Goal: Obtain resource: Download file/media

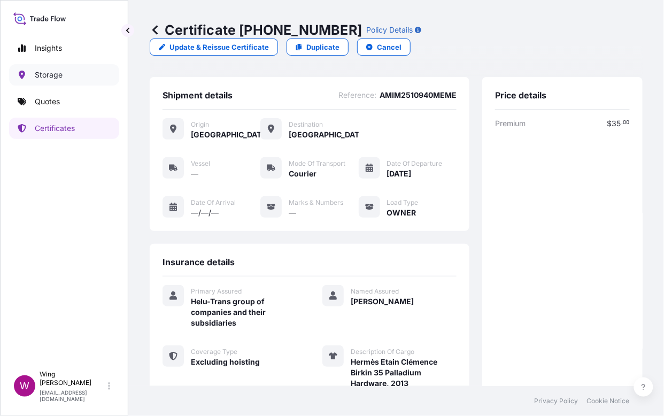
scroll to position [189, 0]
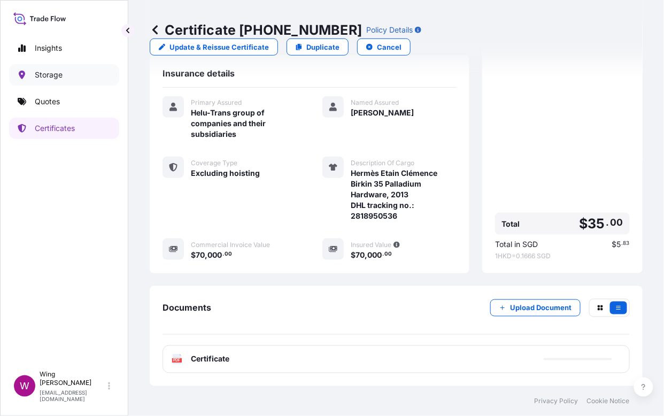
click at [59, 72] on p "Storage" at bounding box center [49, 75] width 28 height 11
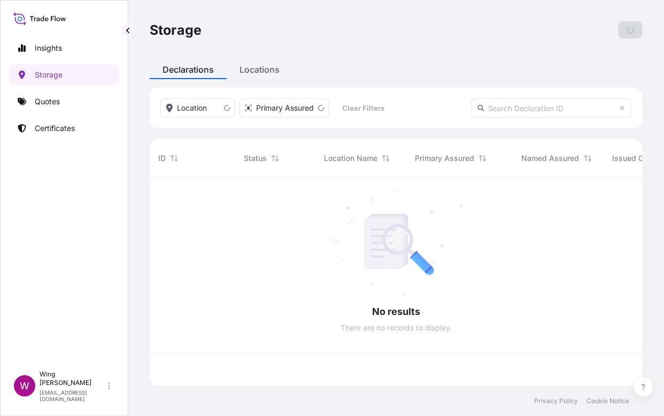
scroll to position [203, 482]
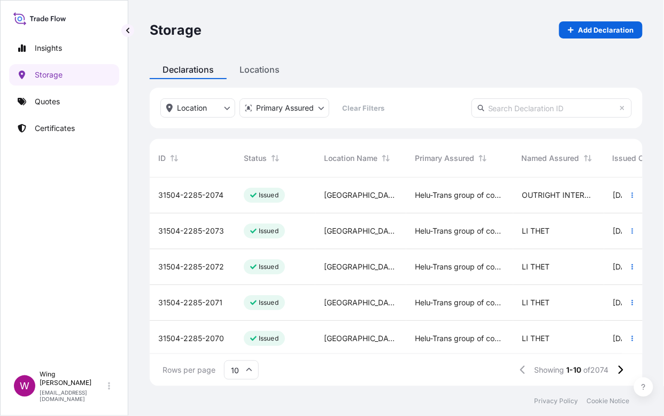
click at [532, 112] on input "text" at bounding box center [552, 107] width 160 height 19
paste input "[PHONE_NUMBER]"
click at [551, 107] on input "[PHONE_NUMBER]" at bounding box center [552, 107] width 160 height 19
click at [535, 106] on input "[PHONE_NUMBER]" at bounding box center [552, 107] width 160 height 19
click at [510, 104] on input "[PHONE_NUMBER]" at bounding box center [552, 107] width 160 height 19
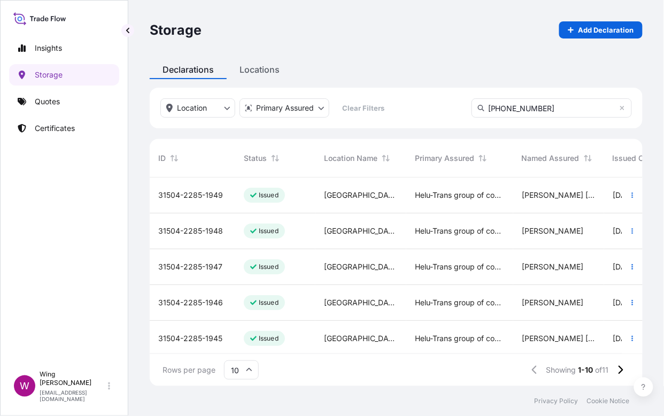
drag, startPoint x: 514, startPoint y: 109, endPoint x: 448, endPoint y: 106, distance: 66.4
click at [448, 106] on div "Location Primary Assured Clear Filters [PHONE_NUMBER]" at bounding box center [396, 108] width 493 height 41
type input "2285-194"
click at [553, 102] on input "2285-194" at bounding box center [552, 107] width 160 height 19
click at [173, 163] on button "Sort" at bounding box center [174, 158] width 13 height 13
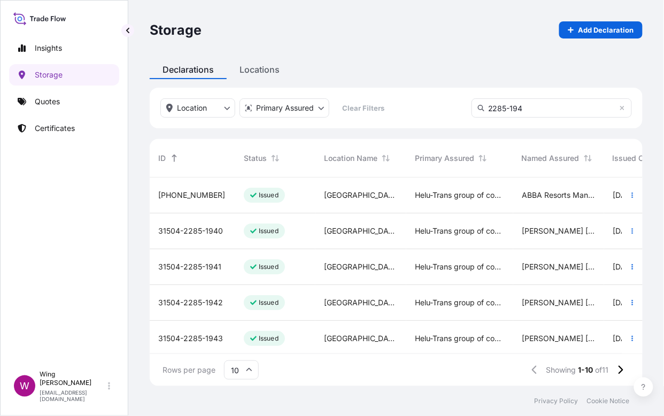
click at [194, 196] on span "[PHONE_NUMBER]" at bounding box center [191, 195] width 67 height 11
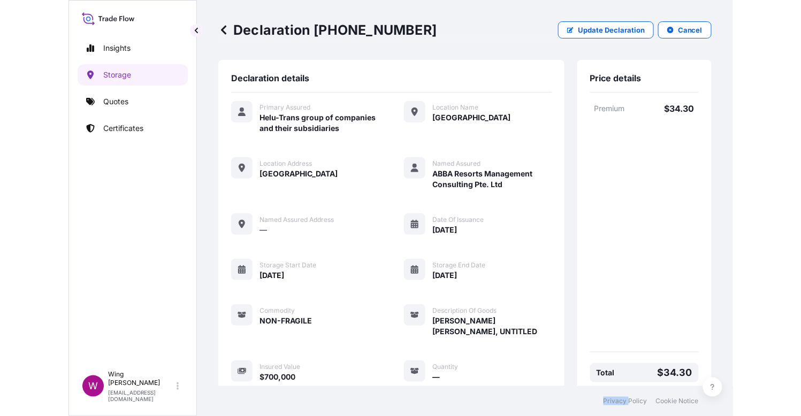
scroll to position [122, 0]
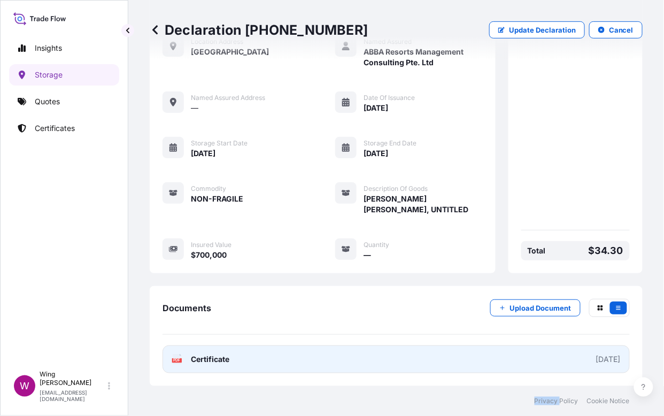
click at [174, 363] on rect at bounding box center [177, 360] width 10 height 4
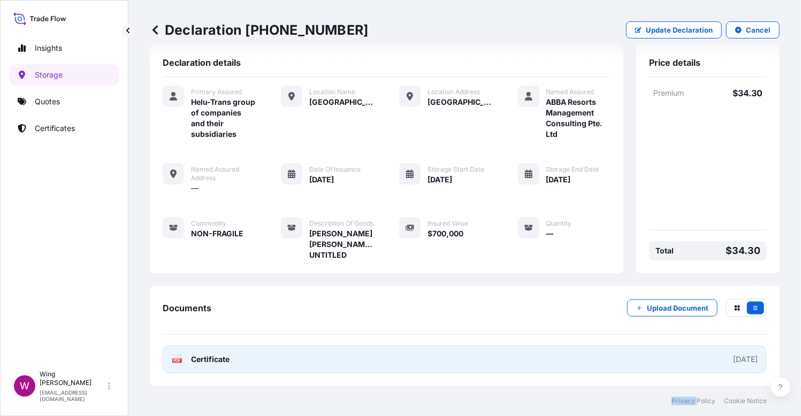
scroll to position [34, 0]
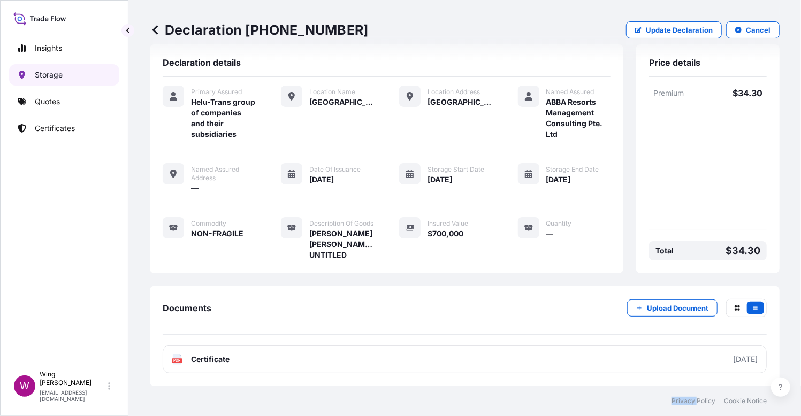
click at [53, 75] on p "Storage" at bounding box center [49, 75] width 28 height 11
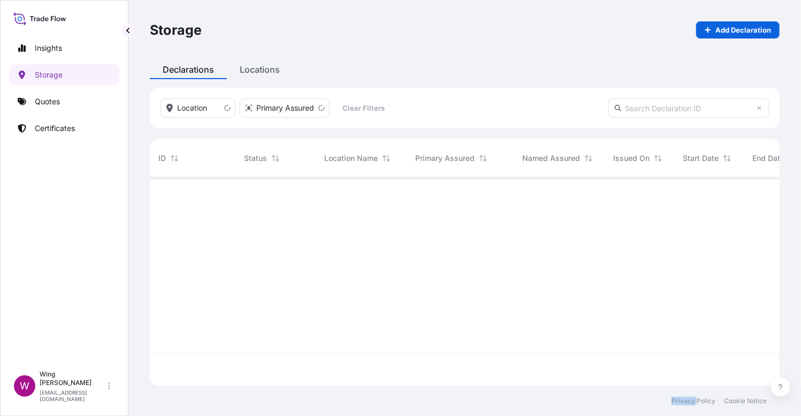
scroll to position [203, 619]
click at [657, 111] on input "text" at bounding box center [688, 107] width 160 height 19
paste input "31504-2285-1918"
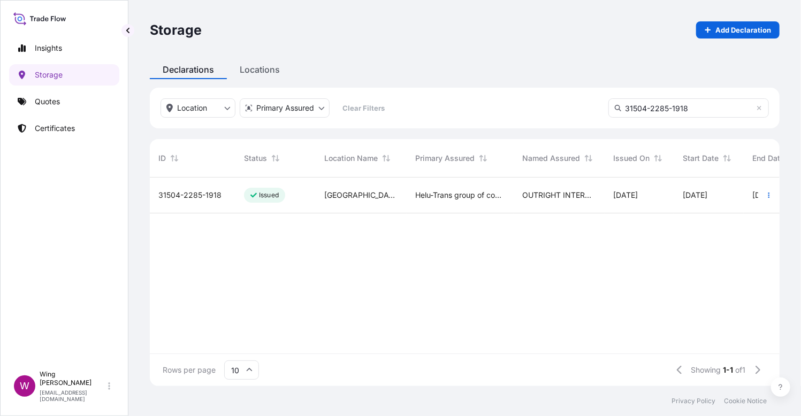
type input "31504-2285-1918"
click at [244, 196] on div "Issued" at bounding box center [264, 195] width 41 height 15
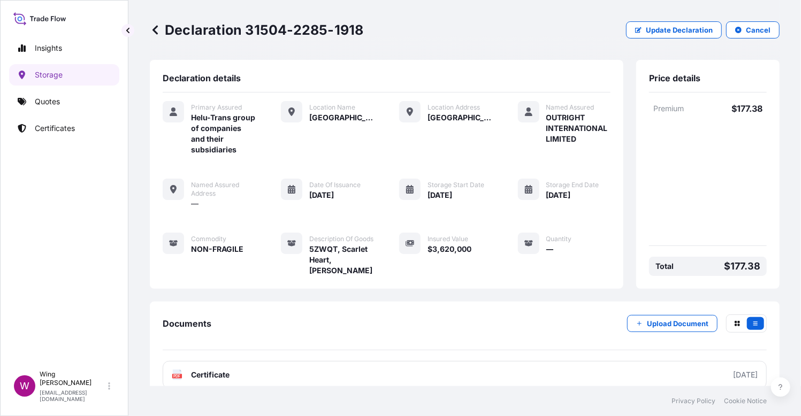
click at [312, 155] on div "Location Name [GEOGRAPHIC_DATA]" at bounding box center [327, 128] width 93 height 54
click at [47, 73] on p "Storage" at bounding box center [49, 75] width 28 height 11
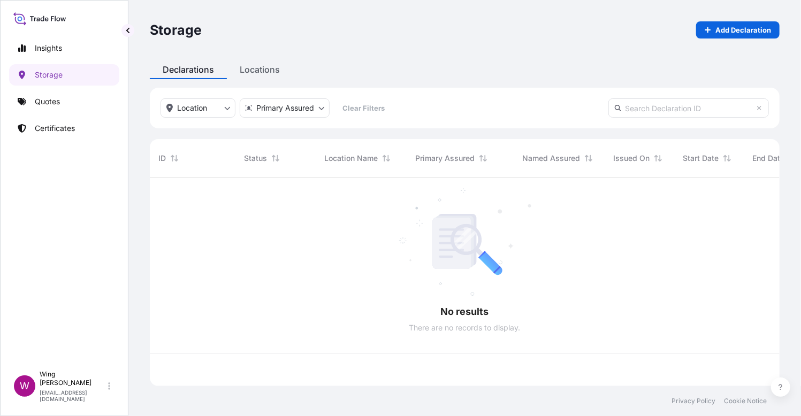
scroll to position [203, 619]
click at [664, 113] on input "text" at bounding box center [688, 107] width 160 height 19
paste input "[PHONE_NUMBER]"
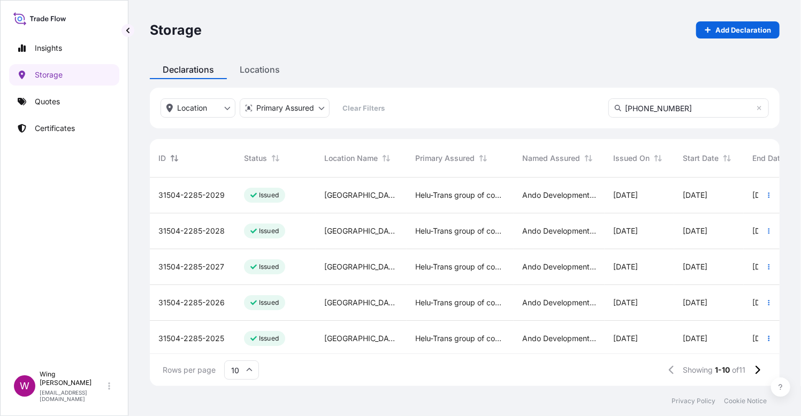
type input "[PHONE_NUMBER]"
click at [168, 160] on div at bounding box center [174, 158] width 13 height 13
click at [193, 192] on span "[PHONE_NUMBER]" at bounding box center [191, 195] width 67 height 11
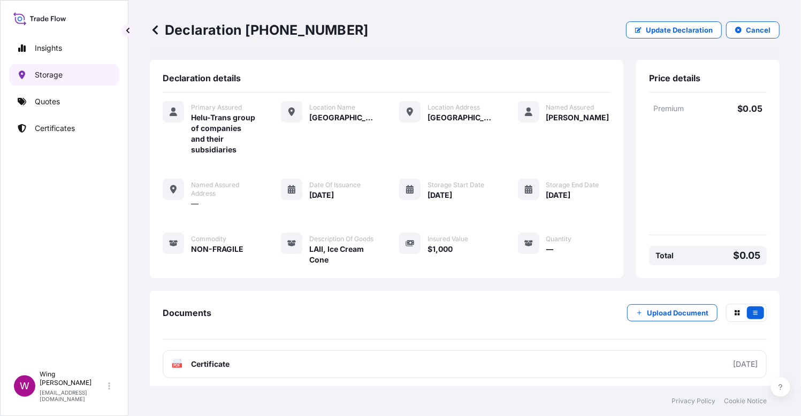
click at [53, 74] on p "Storage" at bounding box center [49, 75] width 28 height 11
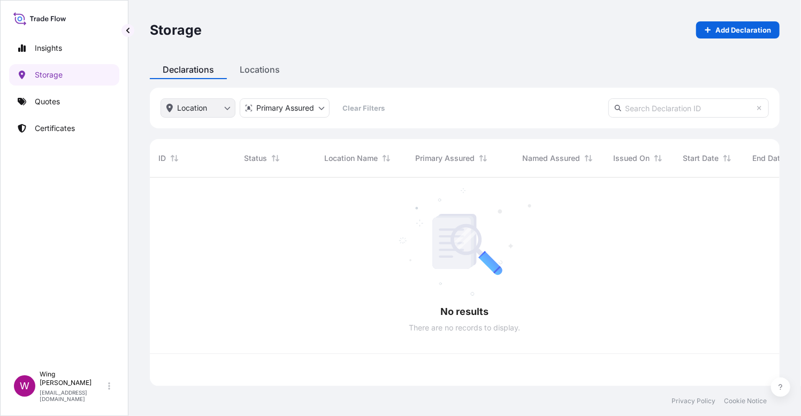
scroll to position [203, 619]
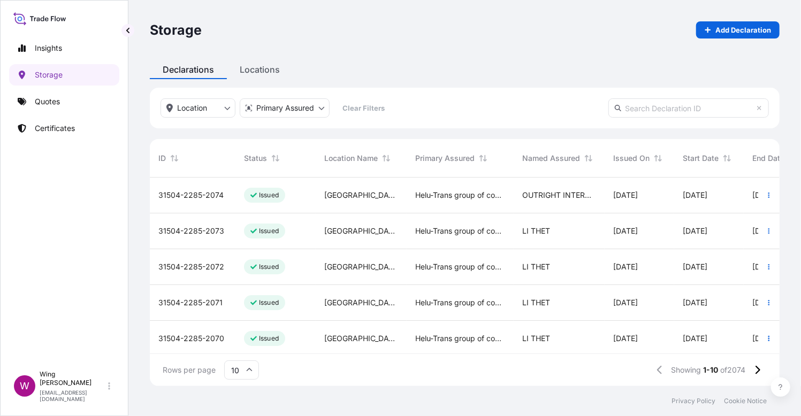
click at [664, 111] on input "text" at bounding box center [688, 107] width 160 height 19
paste input "[PHONE_NUMBER]"
type input "[PHONE_NUMBER]"
click at [172, 159] on icon "Sort" at bounding box center [174, 158] width 7 height 6
click at [188, 196] on span "[PHONE_NUMBER]" at bounding box center [191, 195] width 67 height 11
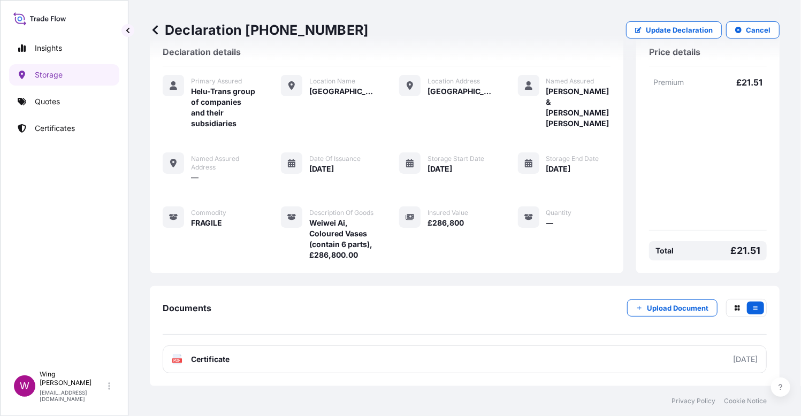
scroll to position [56, 0]
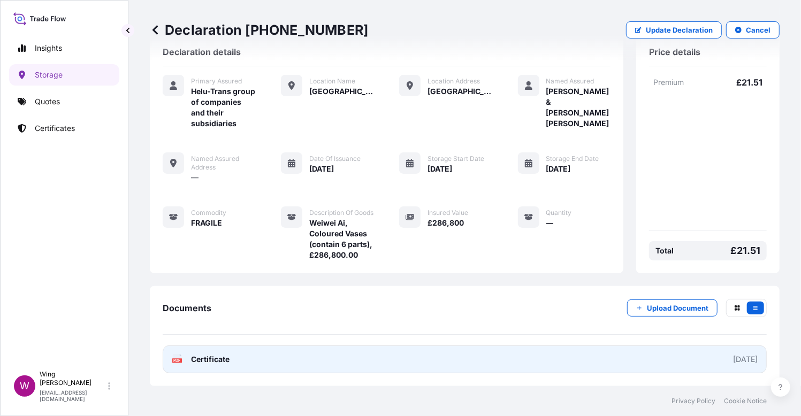
click at [177, 356] on icon at bounding box center [177, 359] width 9 height 11
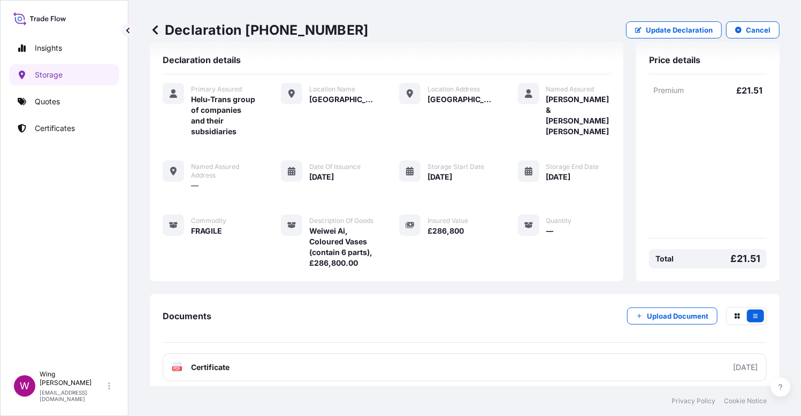
scroll to position [0, 0]
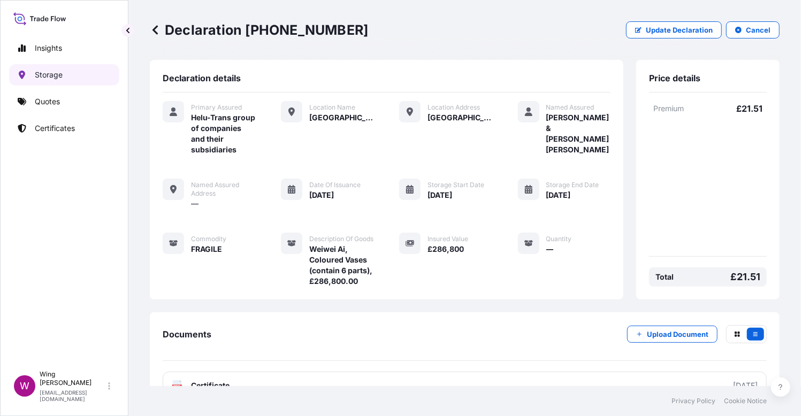
click at [58, 73] on p "Storage" at bounding box center [49, 75] width 28 height 11
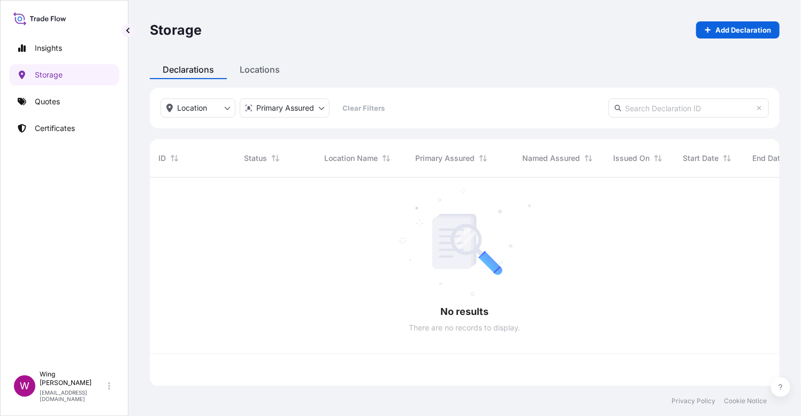
scroll to position [203, 619]
click at [664, 108] on input "text" at bounding box center [688, 107] width 160 height 19
paste input "[PHONE_NUMBER]"
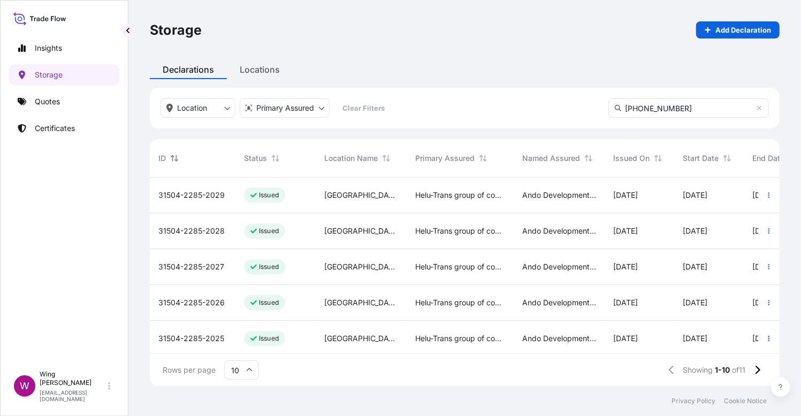
type input "[PHONE_NUMBER]"
click at [168, 158] on button "Sort" at bounding box center [174, 158] width 13 height 13
click at [182, 199] on span "[PHONE_NUMBER]" at bounding box center [191, 195] width 67 height 11
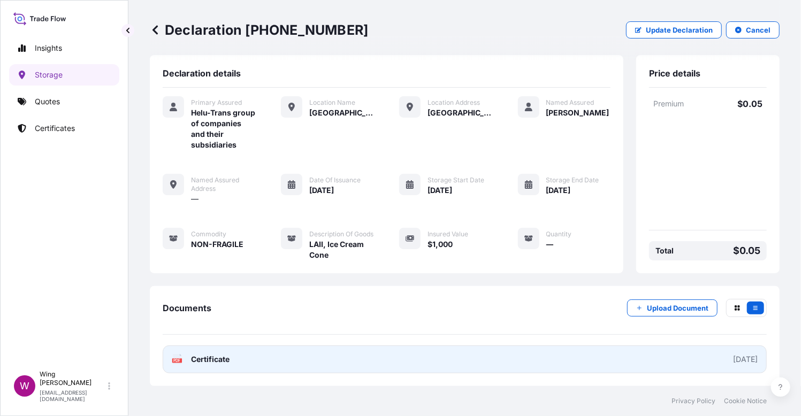
scroll to position [23, 0]
click at [175, 364] on icon at bounding box center [177, 359] width 9 height 11
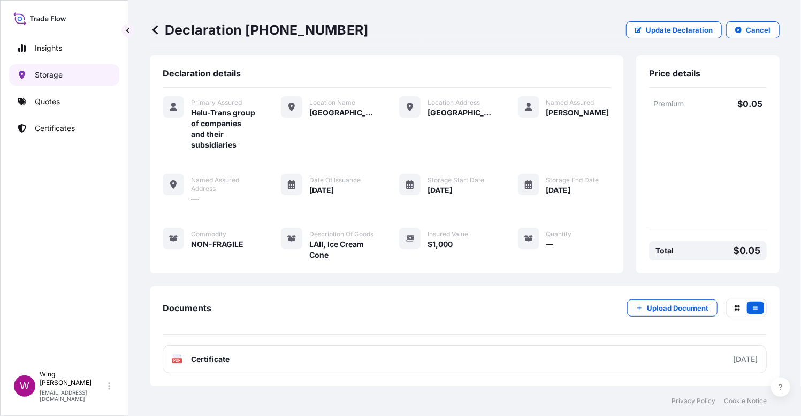
click at [45, 66] on link "Storage" at bounding box center [64, 74] width 110 height 21
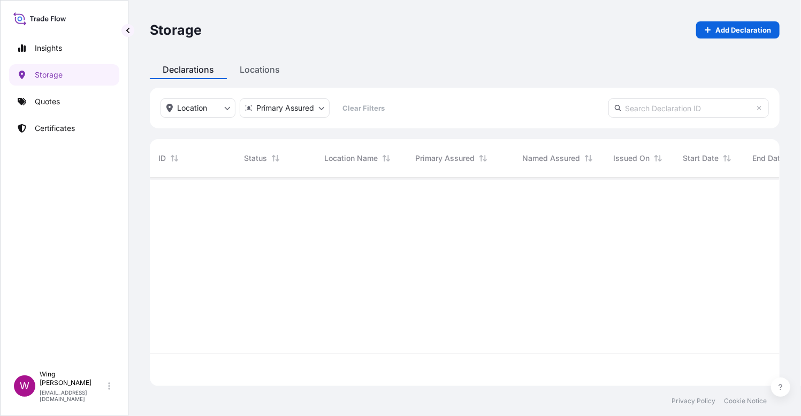
scroll to position [203, 619]
click at [664, 113] on input "text" at bounding box center [688, 107] width 160 height 19
paste input "[PHONE_NUMBER]"
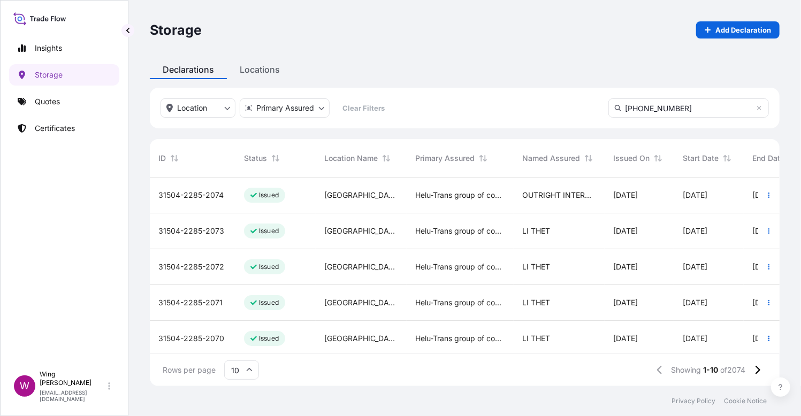
type input "[PHONE_NUMBER]"
click at [191, 164] on div "ID" at bounding box center [192, 158] width 68 height 30
click at [196, 199] on span "[PHONE_NUMBER]" at bounding box center [191, 195] width 67 height 11
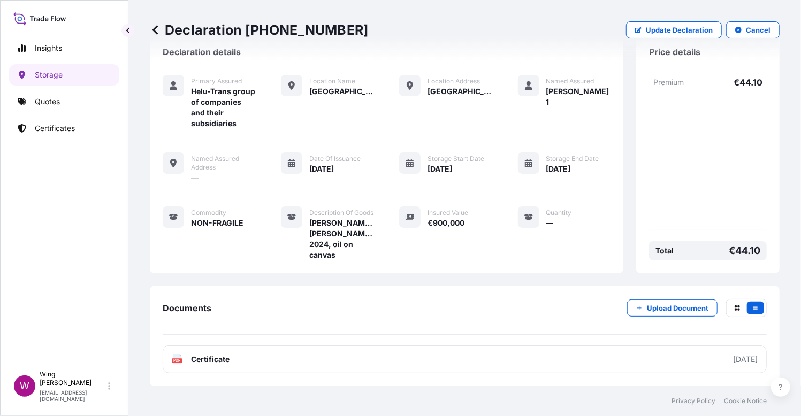
scroll to position [44, 0]
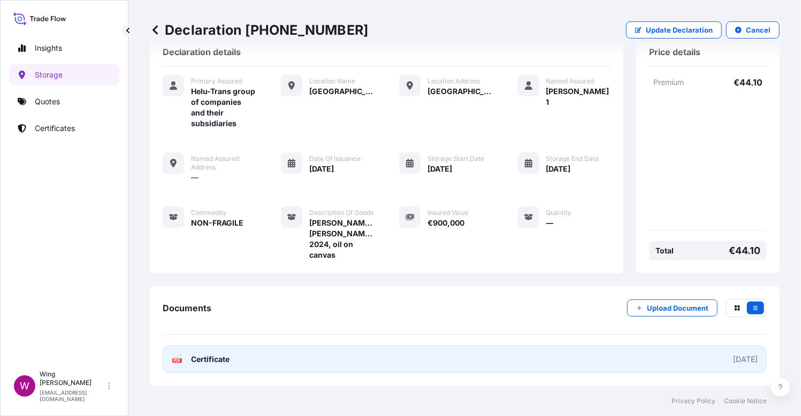
click at [174, 361] on text "PDF" at bounding box center [177, 361] width 7 height 4
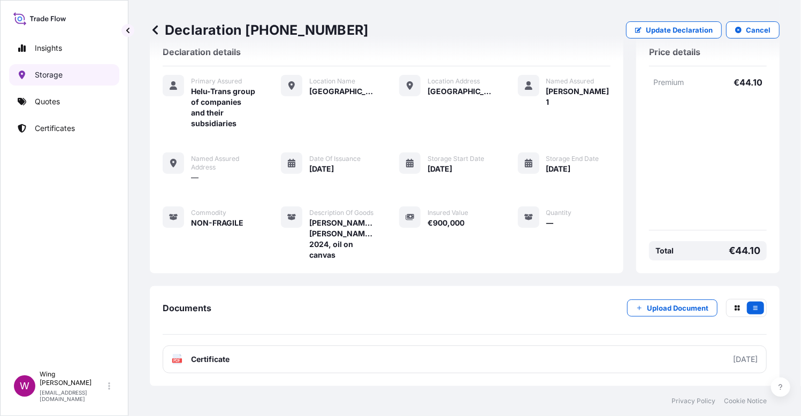
click at [49, 74] on p "Storage" at bounding box center [49, 75] width 28 height 11
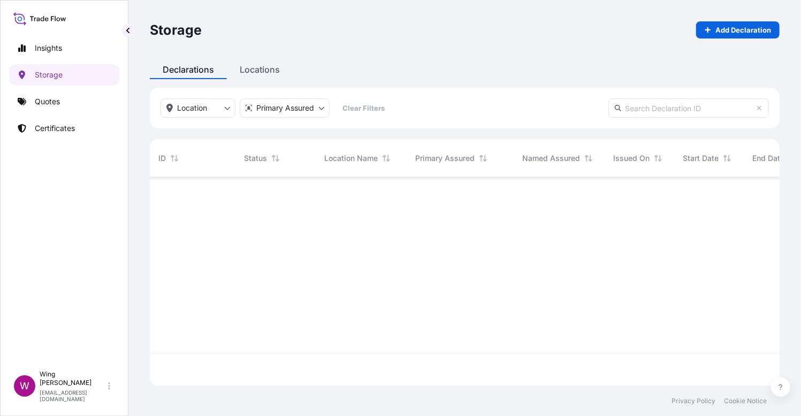
scroll to position [203, 619]
click at [664, 104] on input "text" at bounding box center [688, 107] width 160 height 19
paste input "31504-2285-1847"
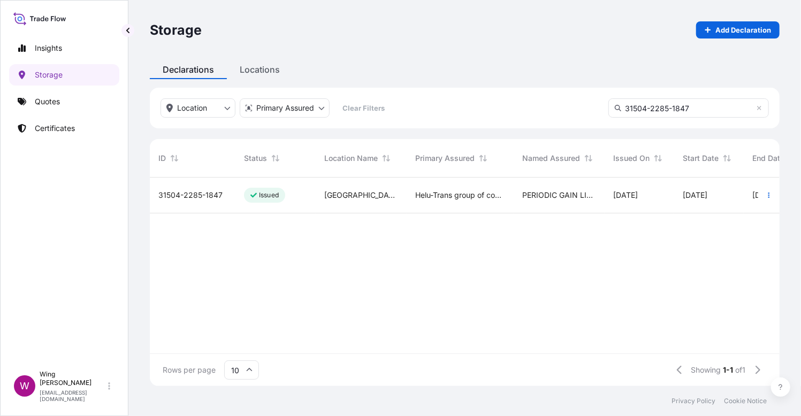
type input "31504-2285-1847"
click at [202, 201] on div "31504-2285-1847" at bounding box center [193, 196] width 86 height 36
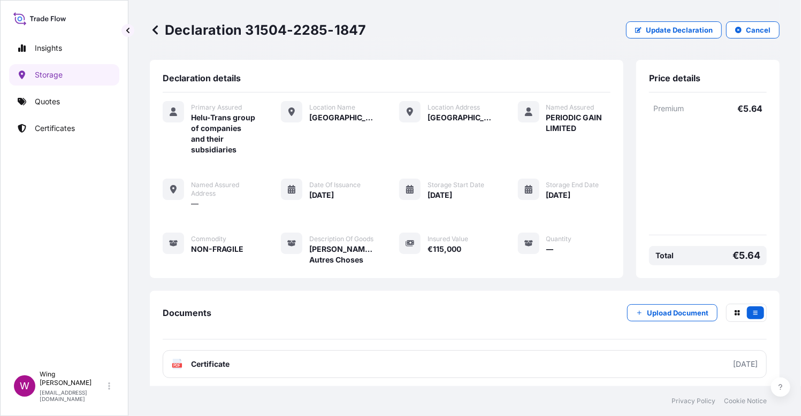
click at [362, 145] on div "Primary Assured Helu-Trans group of companies and their subsidiaries Location N…" at bounding box center [387, 183] width 448 height 164
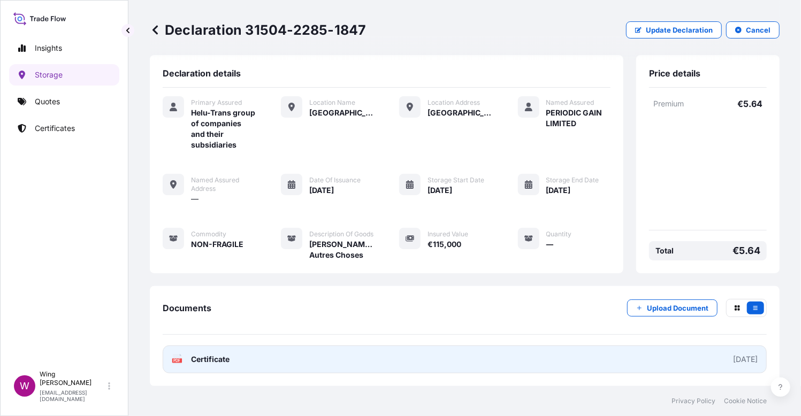
click at [178, 362] on text "PDF" at bounding box center [177, 361] width 7 height 4
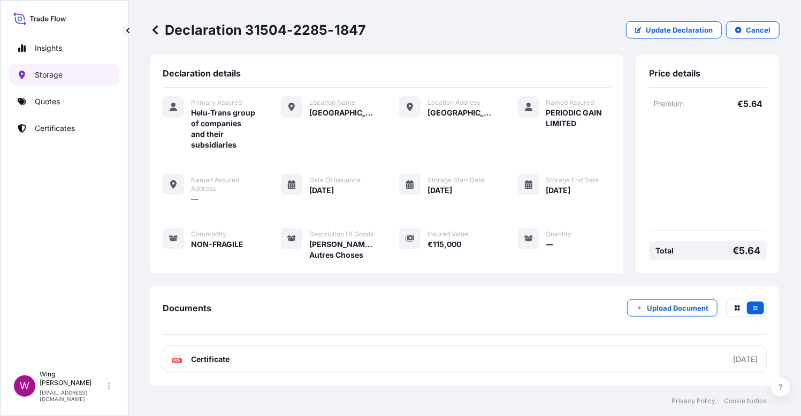
click at [49, 76] on p "Storage" at bounding box center [49, 75] width 28 height 11
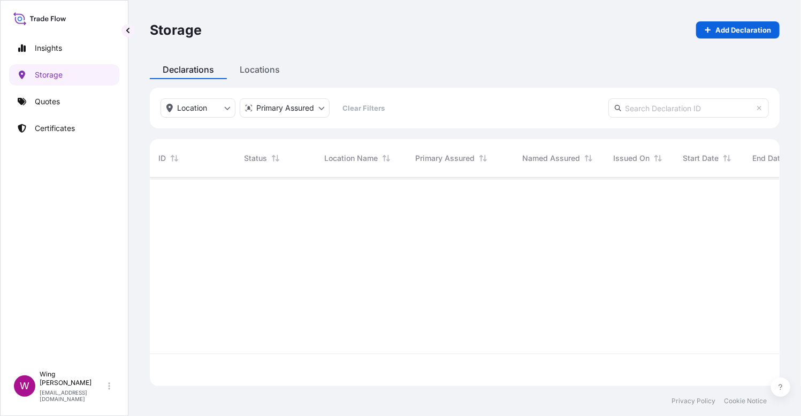
scroll to position [203, 619]
click at [640, 108] on input "text" at bounding box center [688, 107] width 160 height 19
paste input "31504-2285-1918"
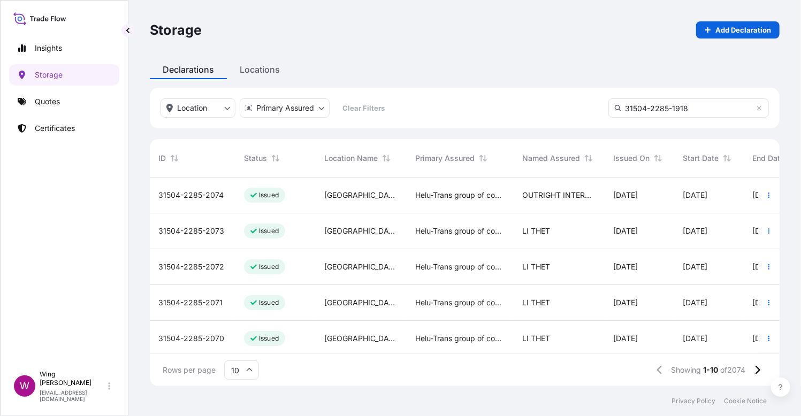
type input "31504-2285-1918"
click at [664, 97] on div "Location Primary Assured Clear Filters 31504-2285-1918" at bounding box center [464, 108] width 629 height 41
click at [664, 105] on input "31504-2285-1918" at bounding box center [688, 107] width 160 height 19
click at [664, 106] on input "31504-2285-1918" at bounding box center [688, 107] width 160 height 19
click at [664, 103] on input "31504-2285-1918" at bounding box center [688, 107] width 160 height 19
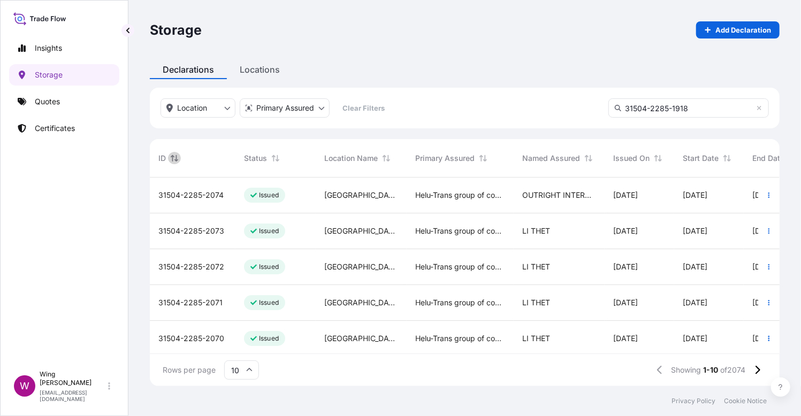
click at [168, 158] on button "Sort" at bounding box center [174, 158] width 13 height 13
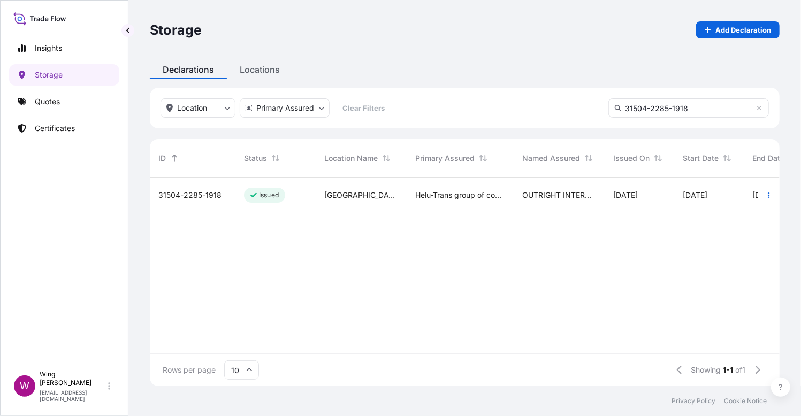
click at [193, 195] on span "31504-2285-1918" at bounding box center [189, 195] width 63 height 11
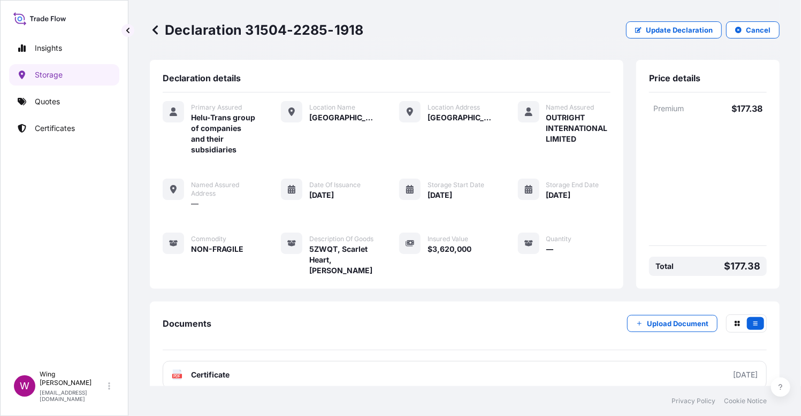
scroll to position [34, 0]
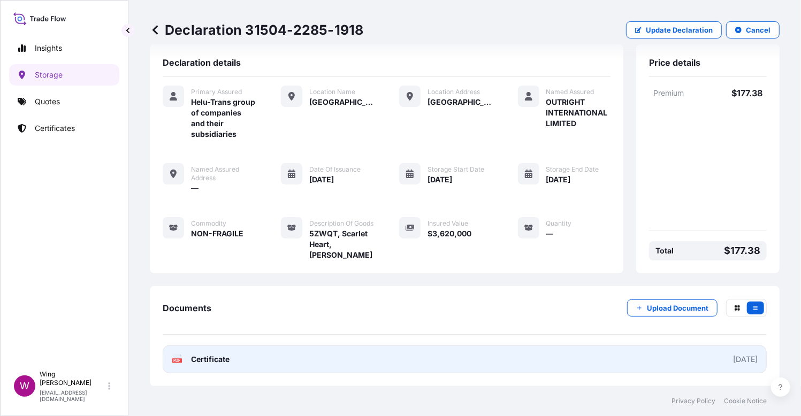
click at [175, 358] on icon at bounding box center [177, 359] width 9 height 11
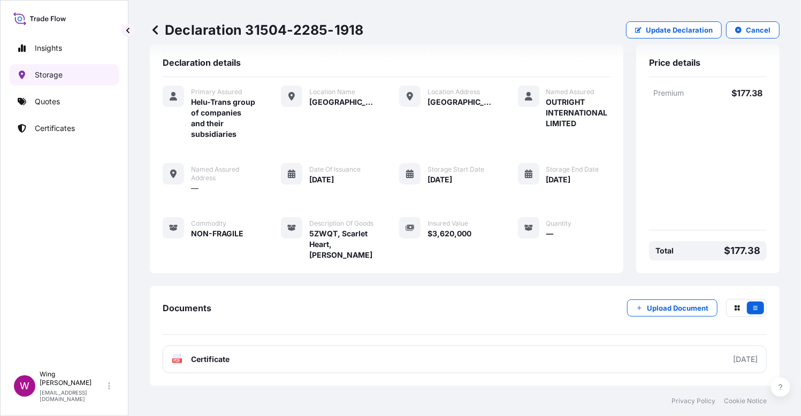
click at [55, 75] on p "Storage" at bounding box center [49, 75] width 28 height 11
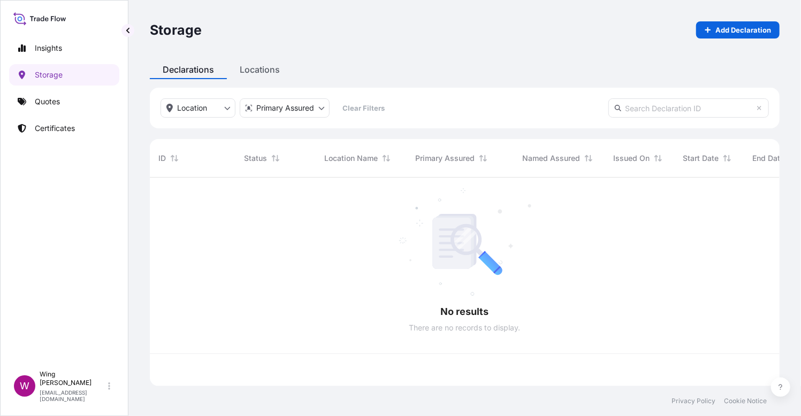
scroll to position [203, 619]
click at [664, 99] on input "text" at bounding box center [688, 107] width 160 height 19
paste input "31504-2285-1291"
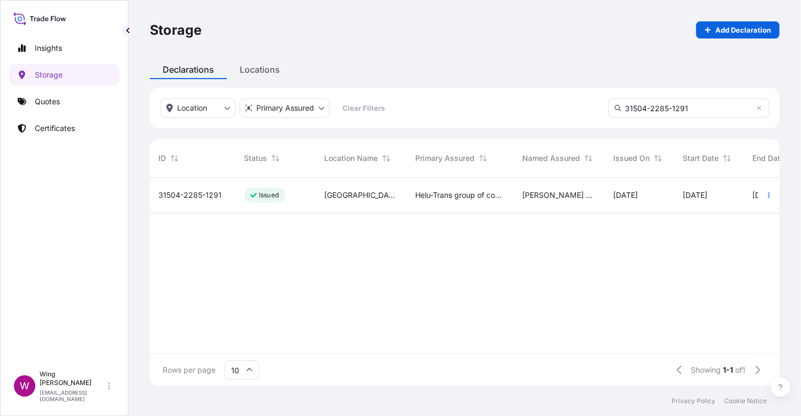
type input "31504-2285-1291"
click at [188, 193] on span "31504-2285-1291" at bounding box center [189, 195] width 63 height 11
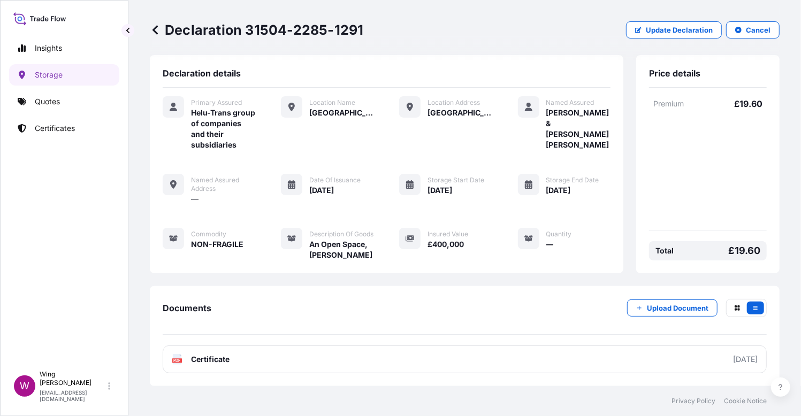
scroll to position [34, 0]
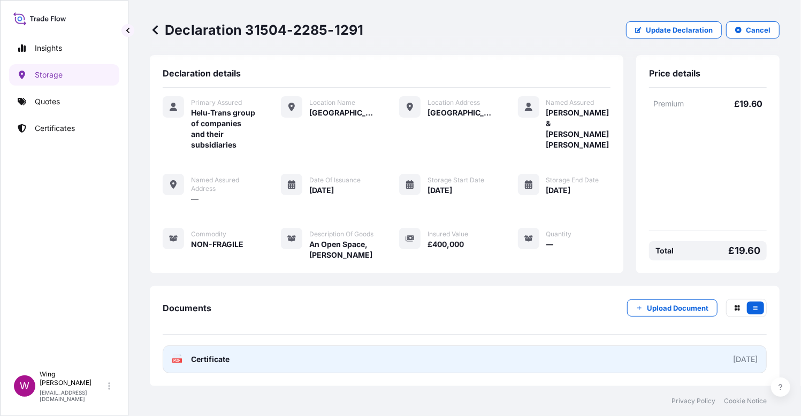
click at [184, 356] on div "PDF Certificate" at bounding box center [201, 359] width 58 height 11
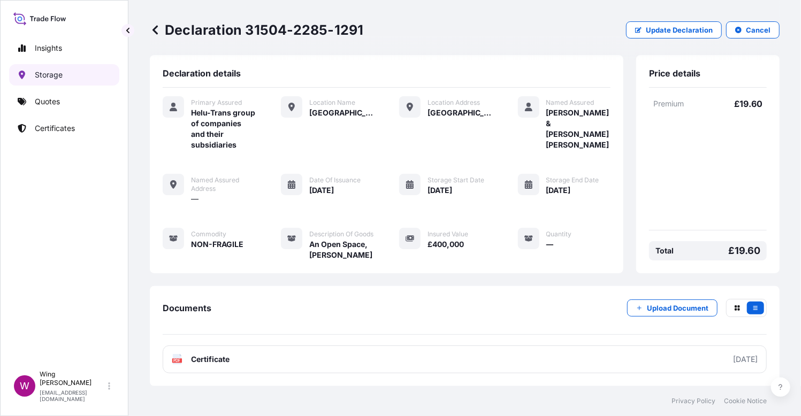
click at [74, 76] on link "Storage" at bounding box center [64, 74] width 110 height 21
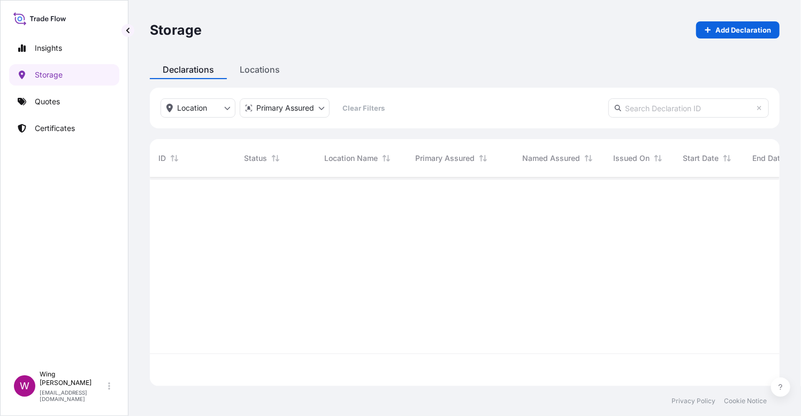
scroll to position [203, 619]
click at [664, 110] on input "text" at bounding box center [688, 107] width 160 height 19
paste input "[PERSON_NAME] & [PERSON_NAME] [PERSON_NAME]"
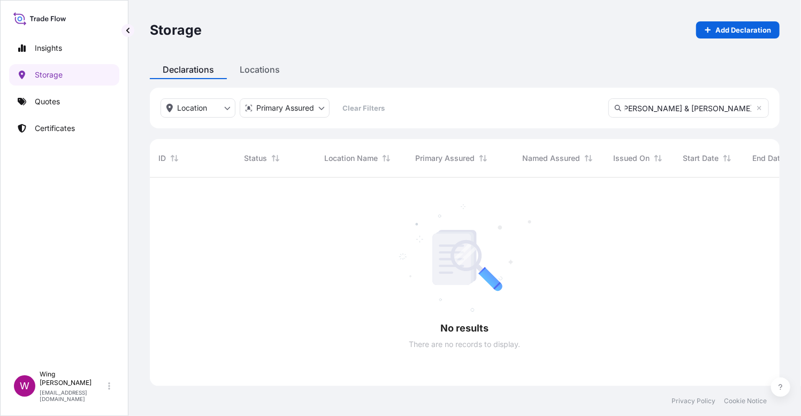
scroll to position [237, 619]
click at [664, 106] on input "[PERSON_NAME] & [PERSON_NAME] [PERSON_NAME]" at bounding box center [688, 107] width 160 height 19
drag, startPoint x: 685, startPoint y: 110, endPoint x: 803, endPoint y: 112, distance: 117.7
click at [664, 112] on html "Insights Storage Quotes Certificates W Wing Lee [EMAIL_ADDRESS][DOMAIN_NAME] St…" at bounding box center [400, 208] width 801 height 416
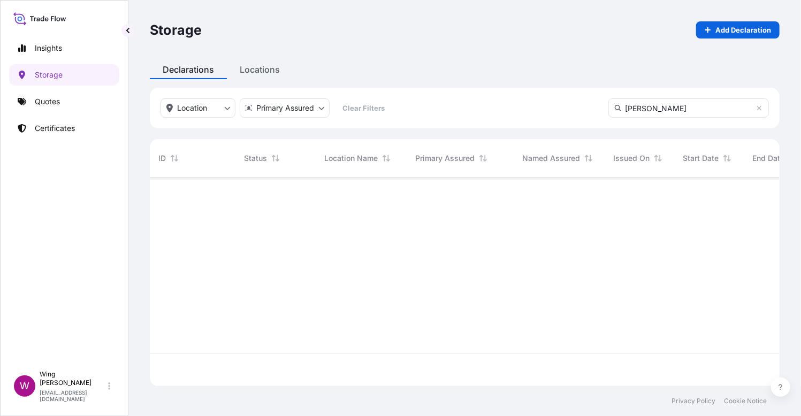
scroll to position [237, 619]
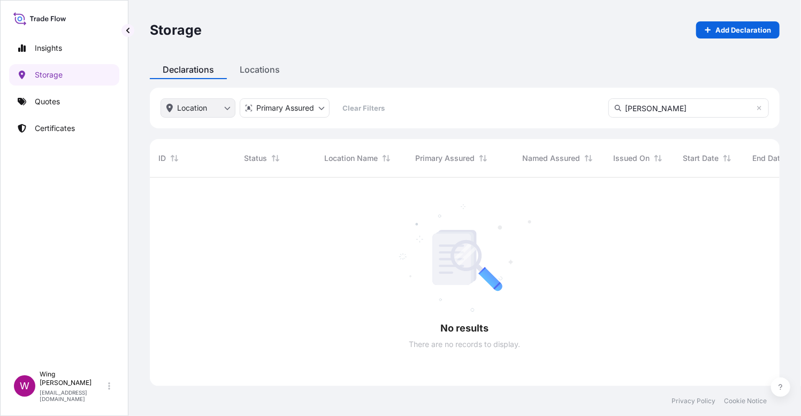
type input "[PERSON_NAME]"
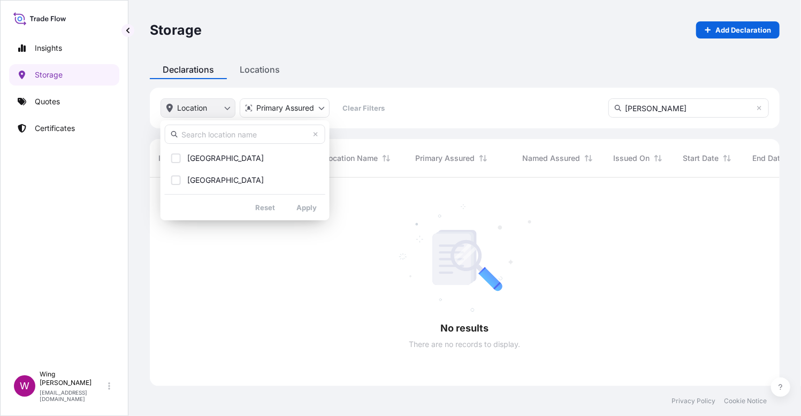
click at [224, 106] on html "Insights Storage Quotes Certificates W Wing Lee [EMAIL_ADDRESS][DOMAIN_NAME] St…" at bounding box center [400, 208] width 801 height 416
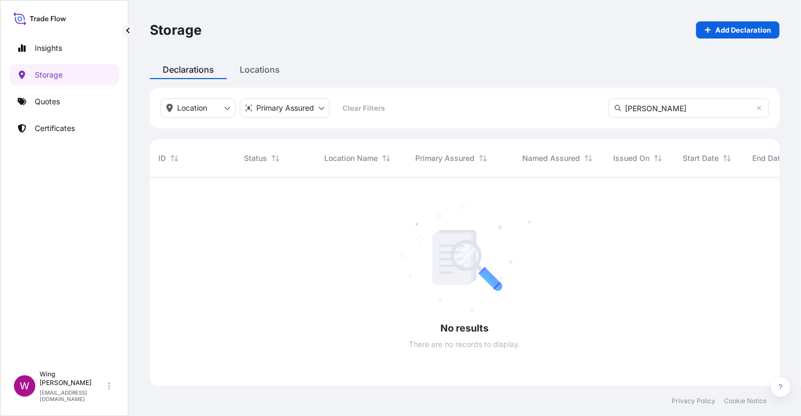
click at [187, 265] on html "Insights Storage Quotes Certificates W Wing Lee [EMAIL_ADDRESS][DOMAIN_NAME] St…" at bounding box center [400, 208] width 801 height 416
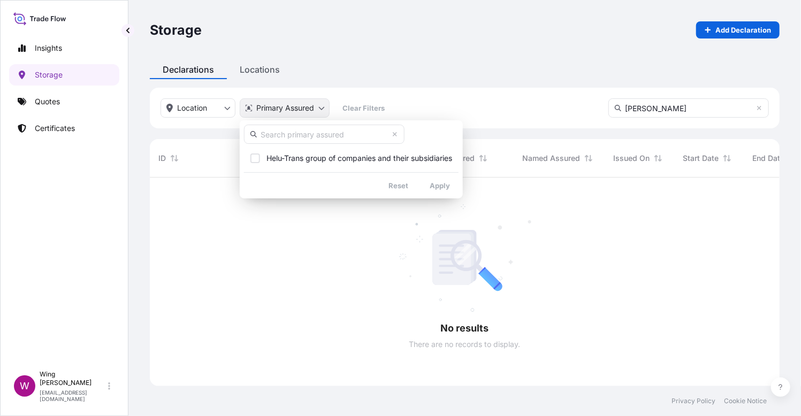
click at [317, 109] on html "Insights Storage Quotes Certificates W Wing Lee [EMAIL_ADDRESS][DOMAIN_NAME] St…" at bounding box center [400, 208] width 801 height 416
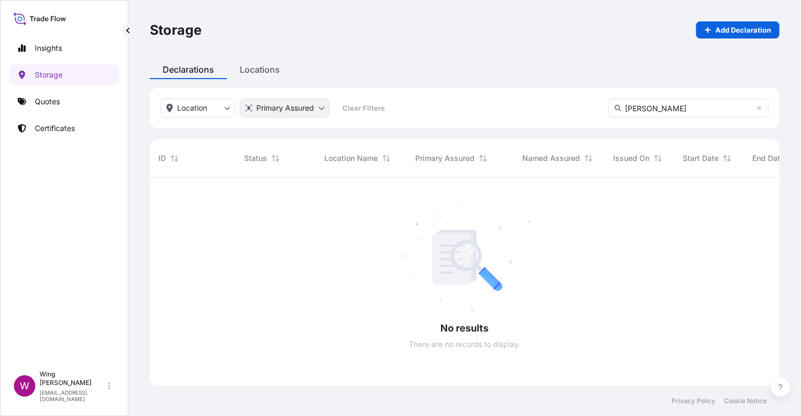
click at [317, 109] on html "Insights Storage Quotes Certificates W Wing Lee [EMAIL_ADDRESS][DOMAIN_NAME] St…" at bounding box center [400, 208] width 801 height 416
click at [55, 73] on p "Storage" at bounding box center [49, 75] width 28 height 11
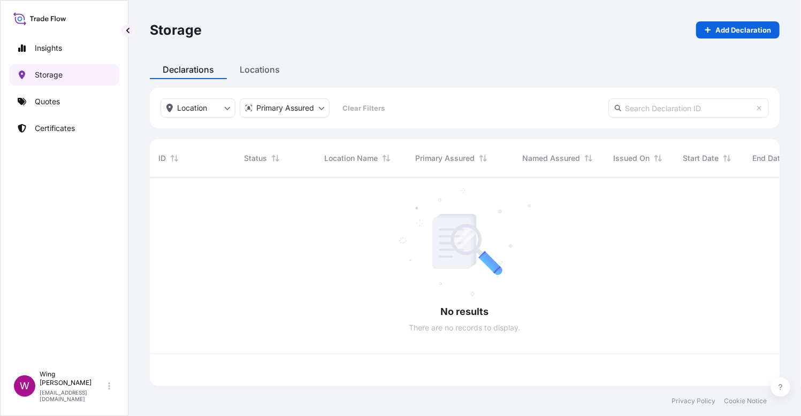
scroll to position [203, 619]
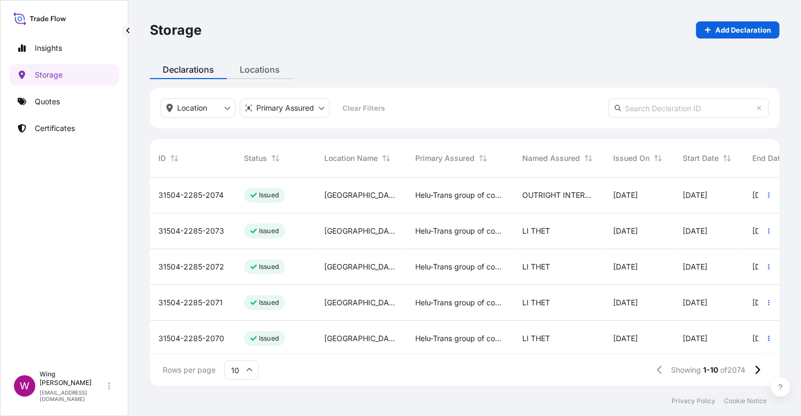
click at [259, 70] on div "Storage Add Declaration Declarations Locations Location Primary Assured Clear F…" at bounding box center [464, 193] width 672 height 386
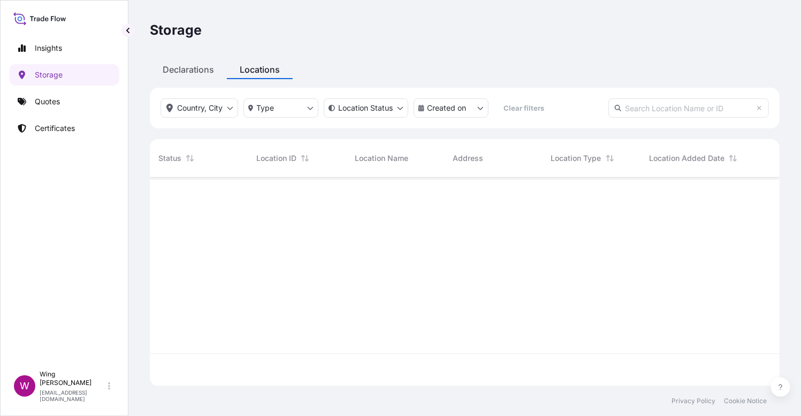
scroll to position [203, 619]
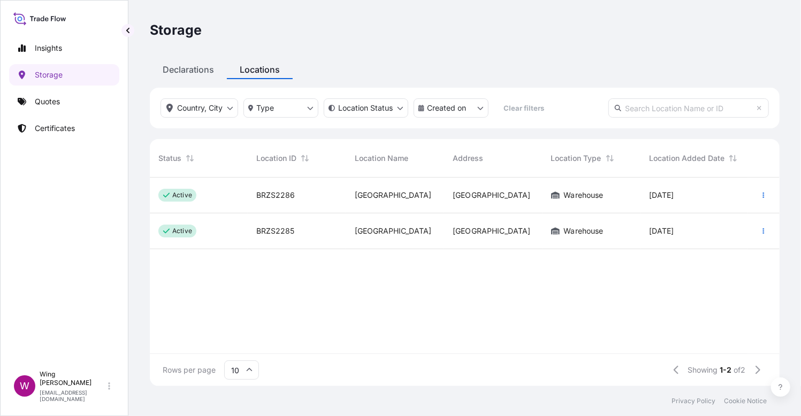
click at [397, 318] on div "active BRZS2286 [GEOGRAPHIC_DATA] [GEOGRAPHIC_DATA] Warehouse [DATE] active BRZ…" at bounding box center [464, 266] width 629 height 176
click at [31, 75] on link "Storage" at bounding box center [64, 74] width 110 height 21
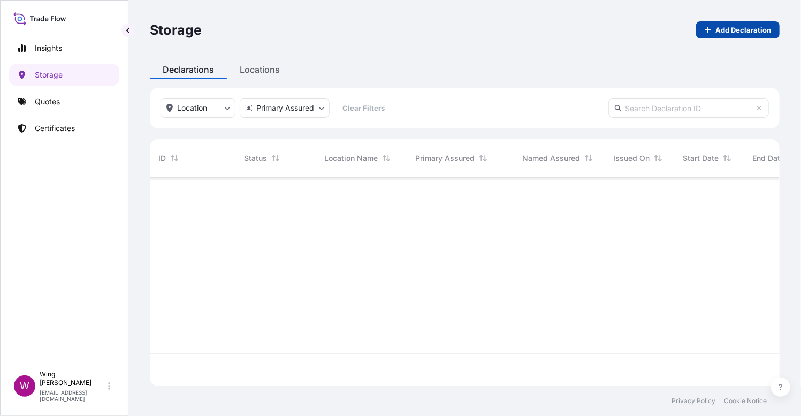
scroll to position [203, 619]
click at [664, 105] on input "text" at bounding box center [688, 107] width 160 height 19
paste input "31504-2285-1588"
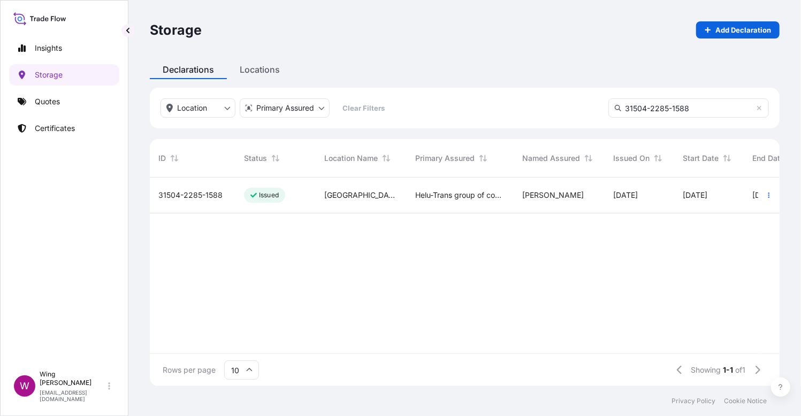
type input "31504-2285-1588"
click at [205, 198] on span "31504-2285-1588" at bounding box center [190, 195] width 64 height 11
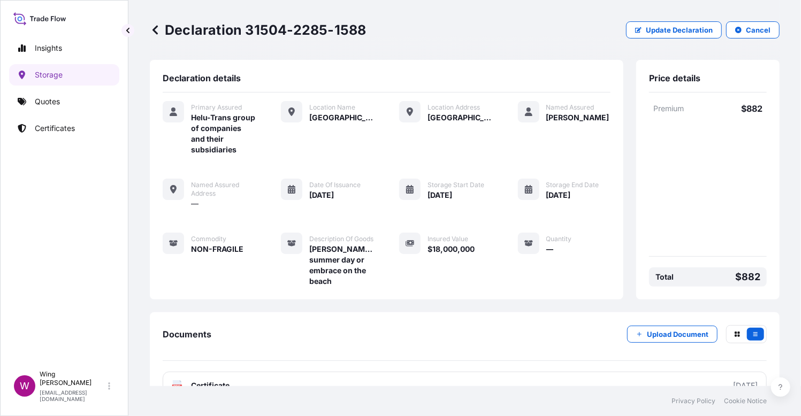
click at [219, 334] on div "Documents Upload Document PDF Certificate [DATE]" at bounding box center [464, 362] width 629 height 100
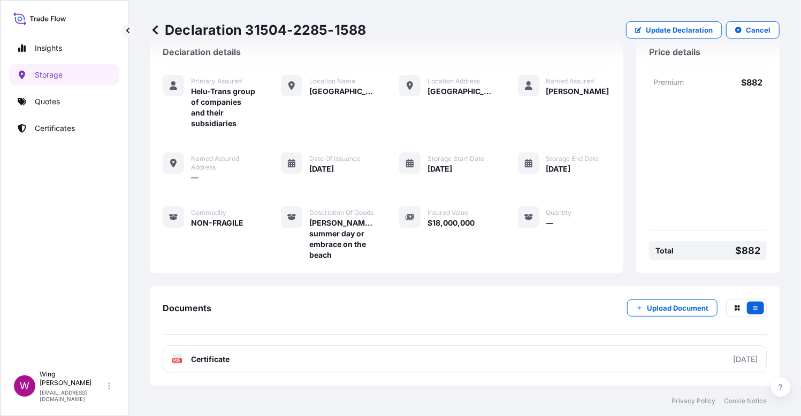
scroll to position [44, 0]
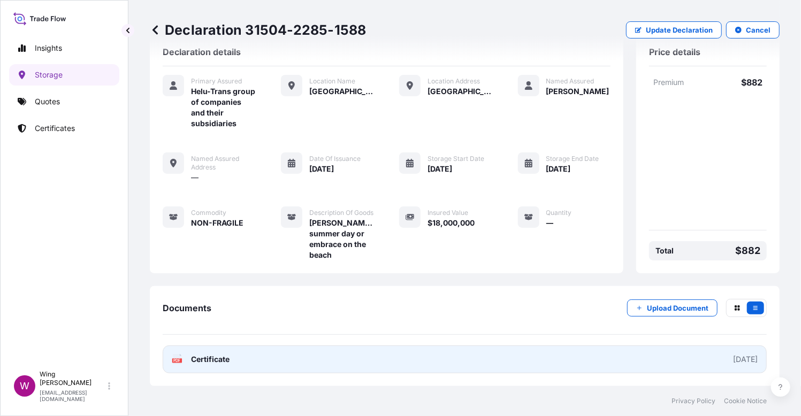
click at [176, 359] on text "PDF" at bounding box center [177, 361] width 7 height 4
